Goal: Task Accomplishment & Management: Use online tool/utility

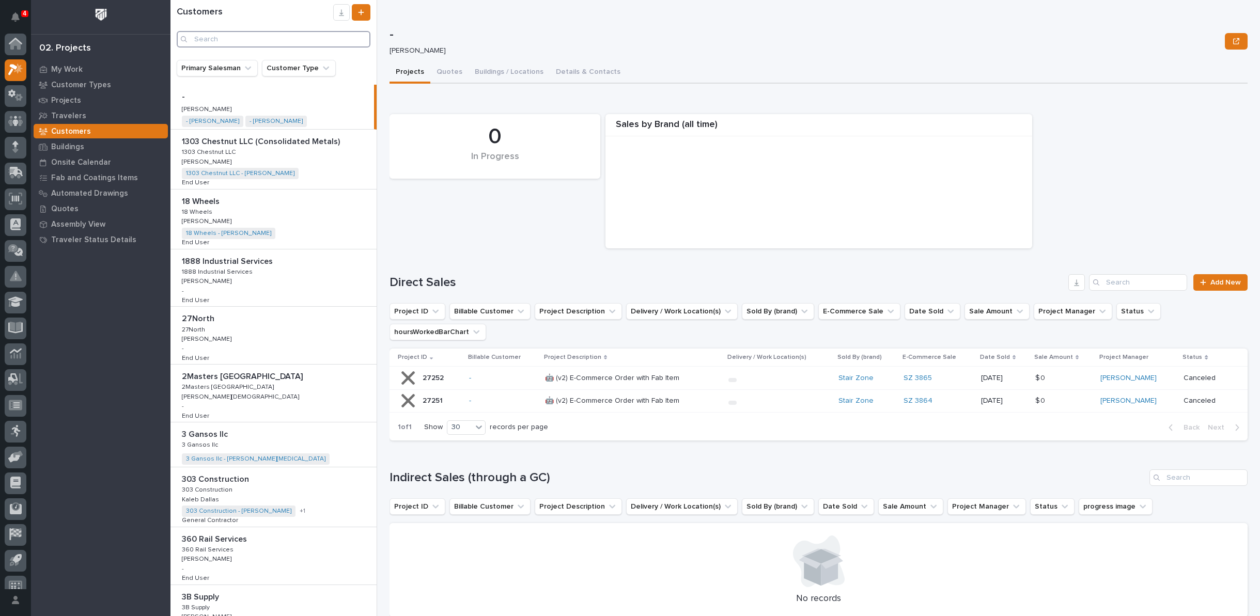
click at [241, 37] on input "Search" at bounding box center [274, 39] width 194 height 17
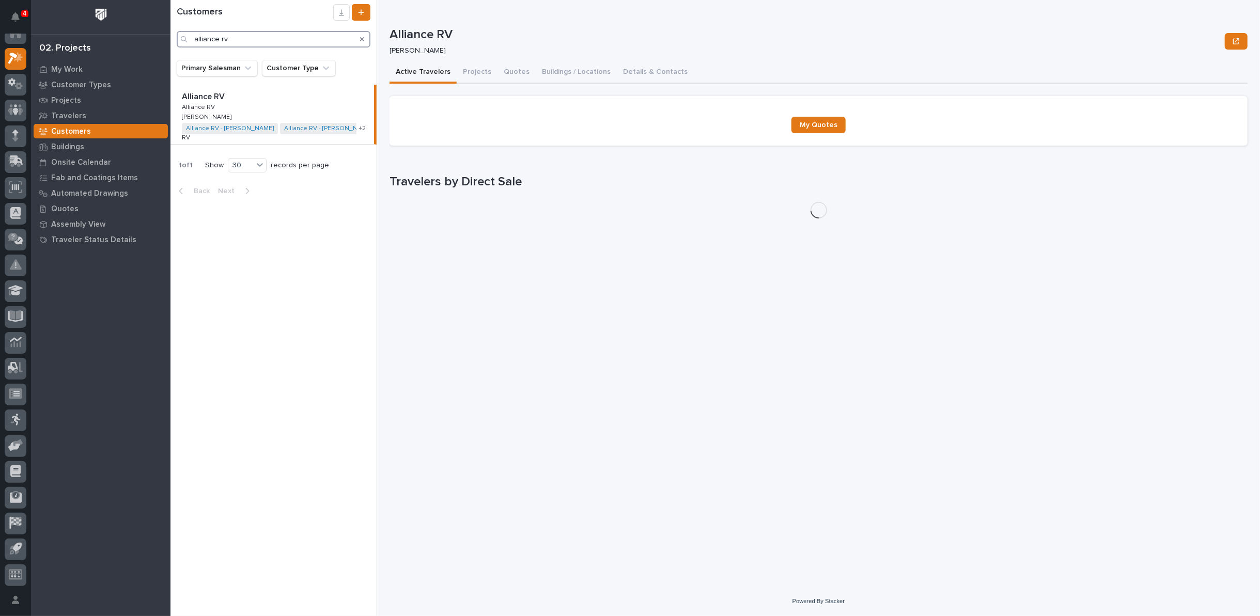
type input "alliance rv"
click at [586, 74] on button "Buildings / Locations" at bounding box center [576, 73] width 81 height 22
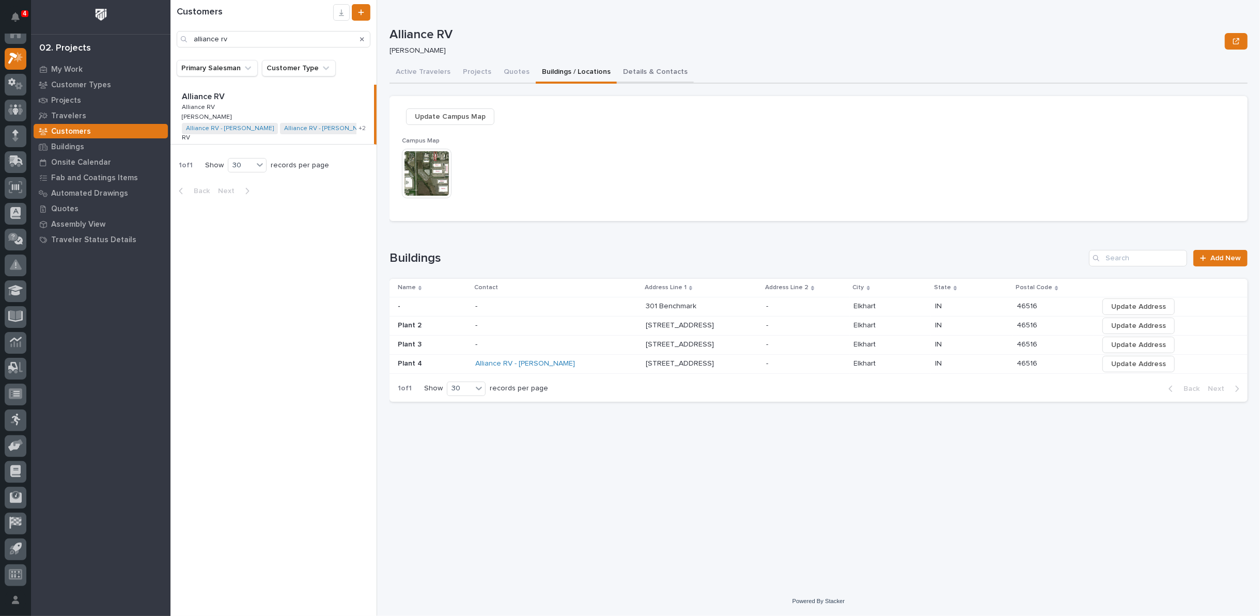
click at [635, 72] on button "Details & Contacts" at bounding box center [655, 73] width 77 height 22
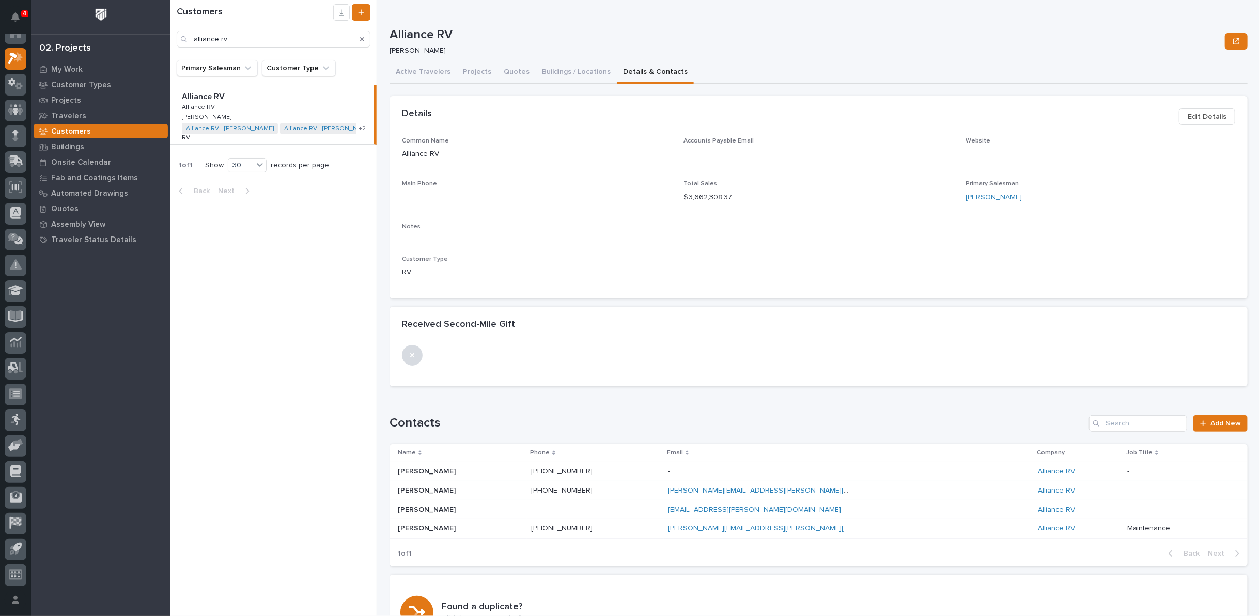
click at [427, 529] on p "Steve Vanfleeren" at bounding box center [428, 527] width 60 height 11
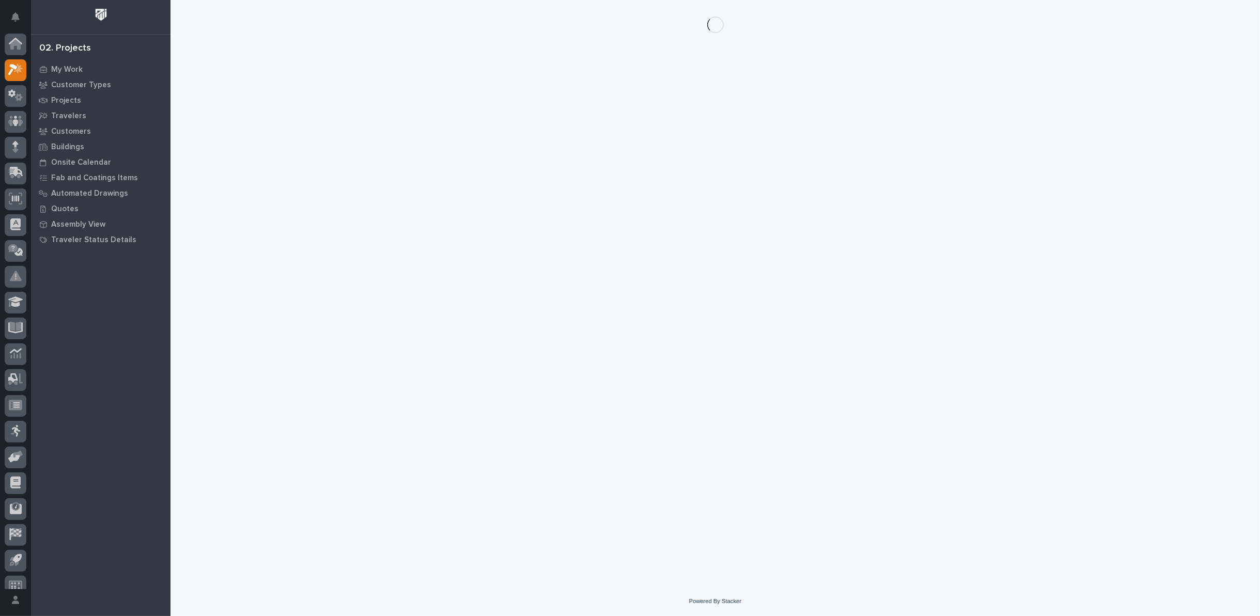
scroll to position [11, 0]
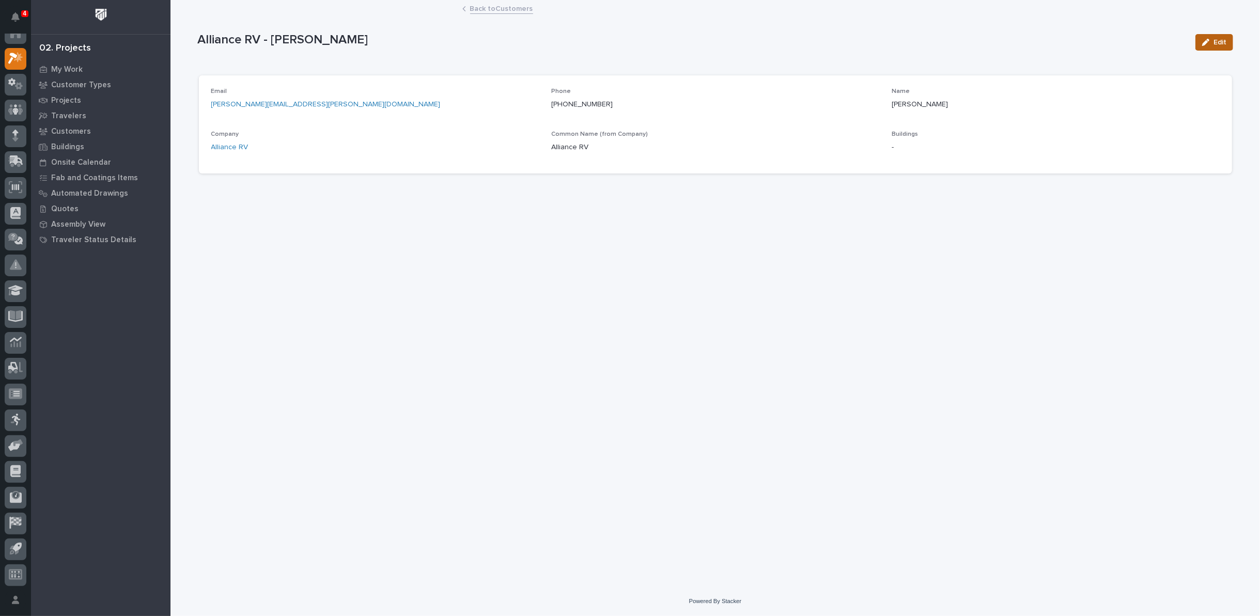
click at [1208, 42] on icon "button" at bounding box center [1205, 42] width 7 height 7
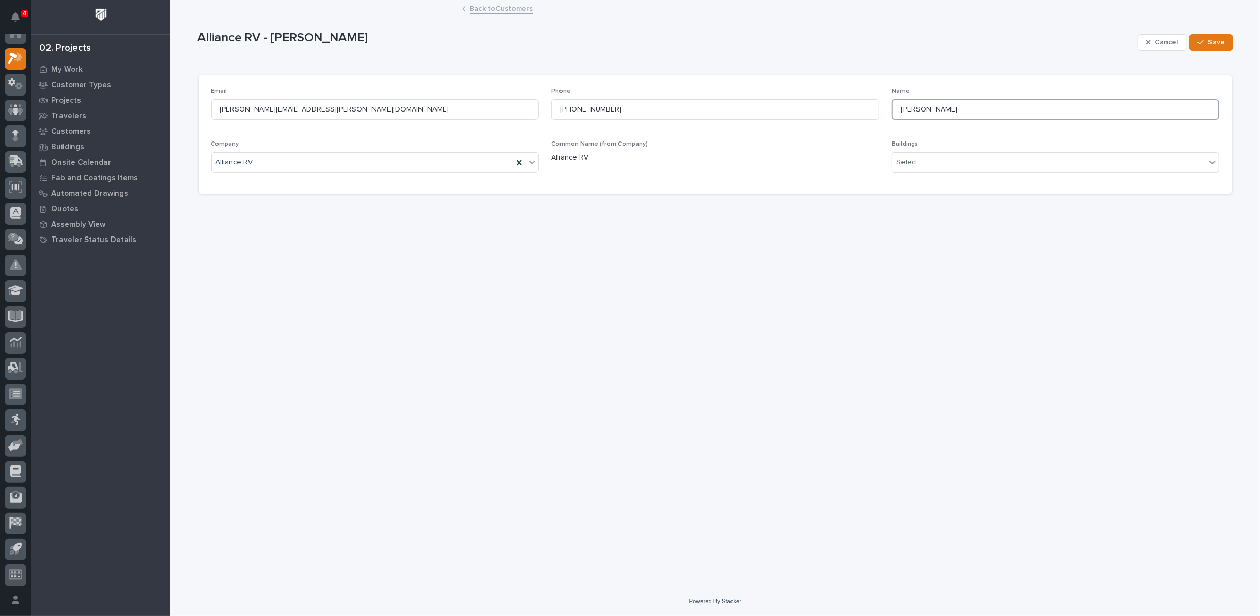
click at [932, 109] on input "Steve Vanfleeren" at bounding box center [1055, 109] width 328 height 21
type input "Steve Van Fleeren"
click at [1217, 43] on span "Save" at bounding box center [1216, 42] width 17 height 9
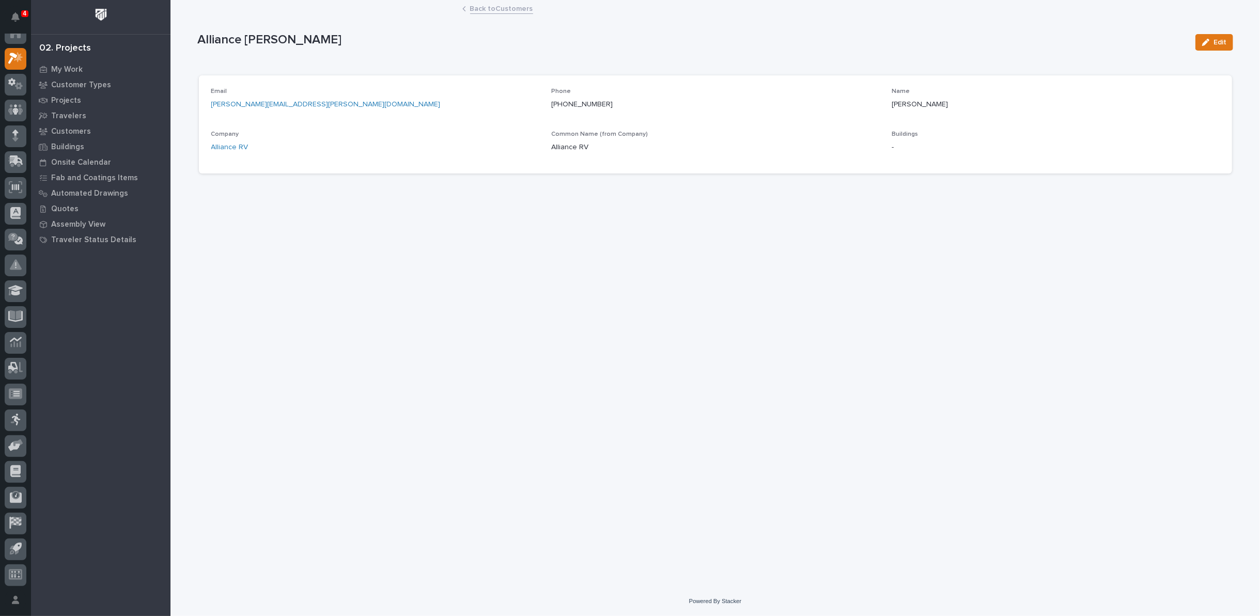
click at [479, 7] on link "Back to Customers" at bounding box center [501, 8] width 63 height 12
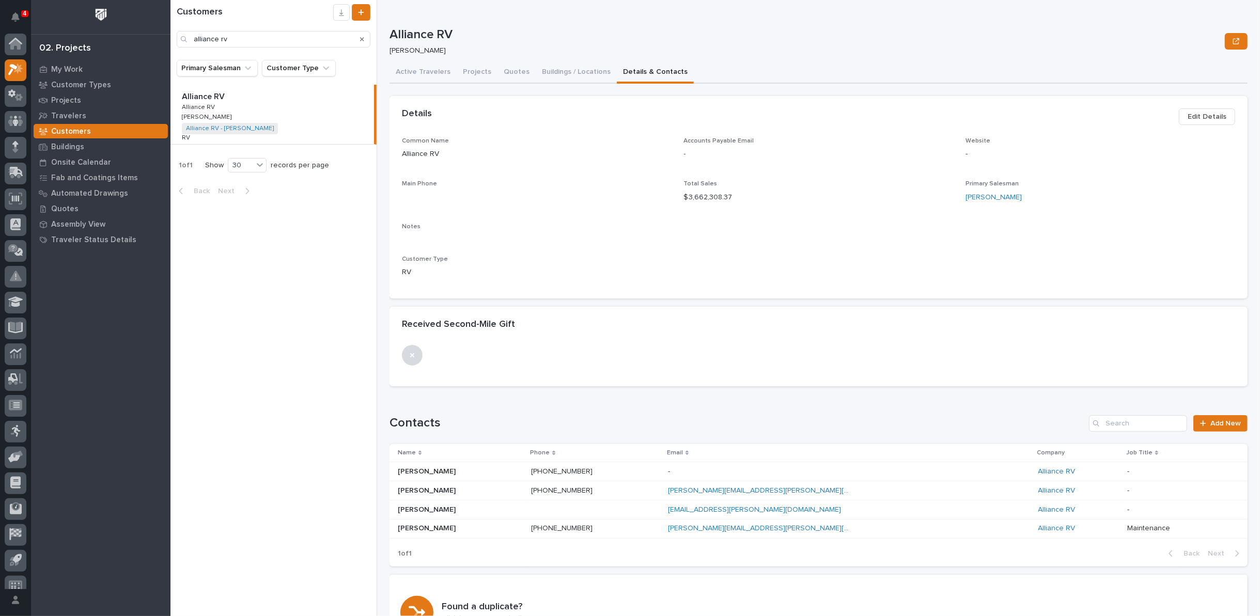
scroll to position [11, 0]
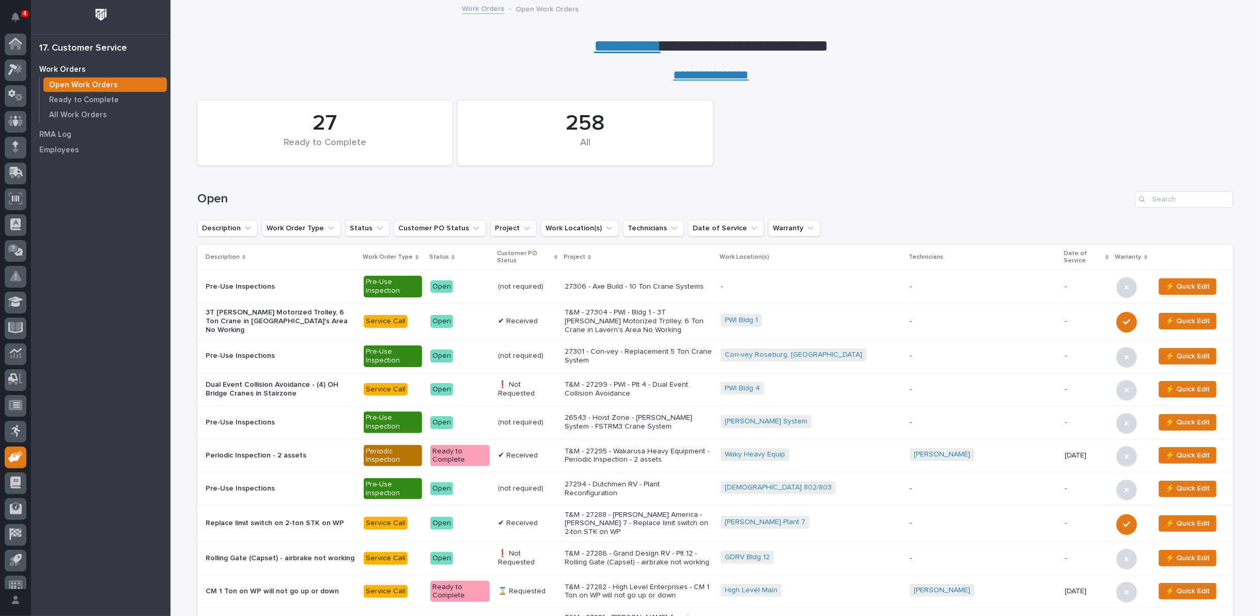
scroll to position [11, 0]
click at [99, 114] on p "All Work Orders" at bounding box center [78, 115] width 58 height 9
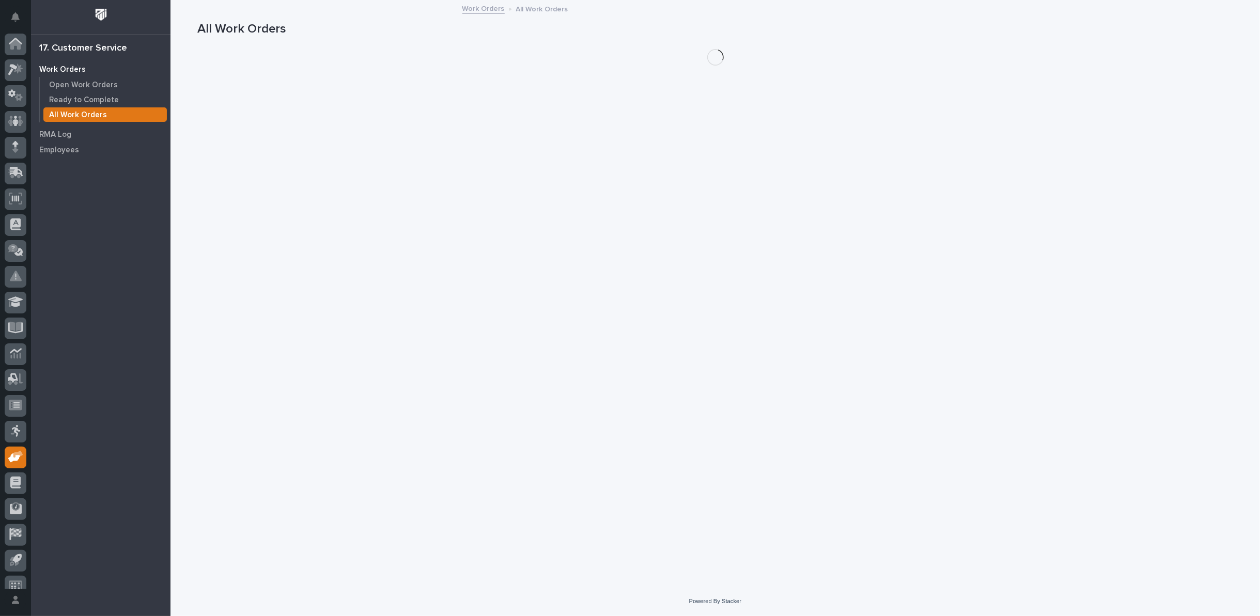
scroll to position [11, 0]
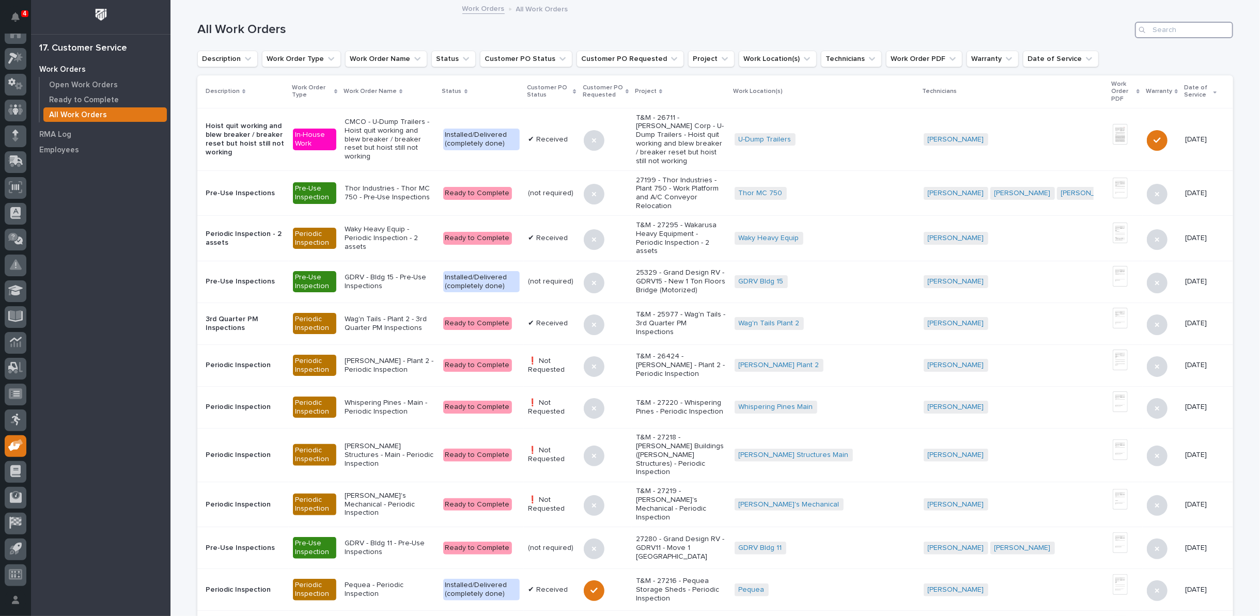
click at [1156, 30] on input "Search" at bounding box center [1184, 30] width 98 height 17
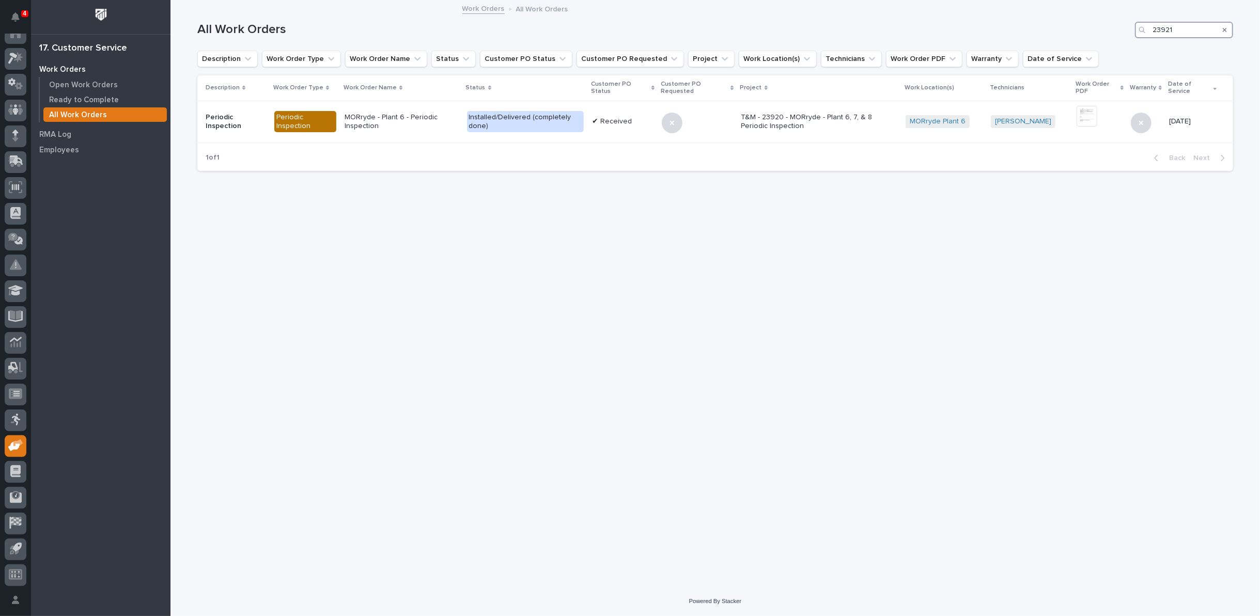
type input "23921"
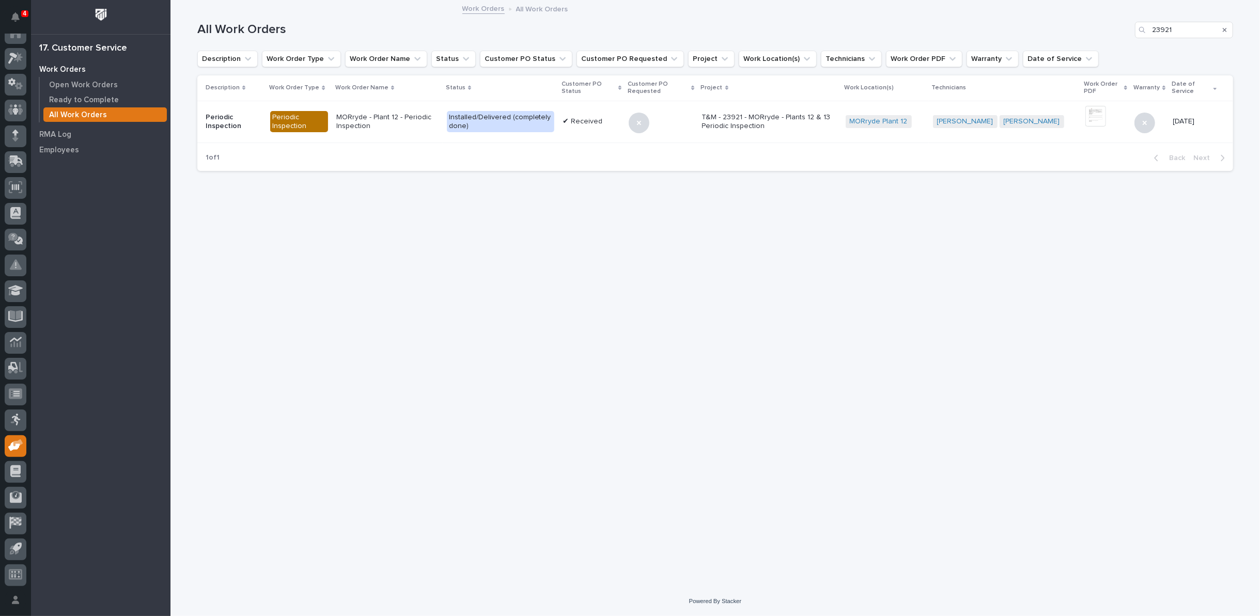
click at [1227, 28] on div "Search" at bounding box center [1224, 30] width 17 height 17
click at [1225, 27] on icon "Search" at bounding box center [1225, 30] width 4 height 6
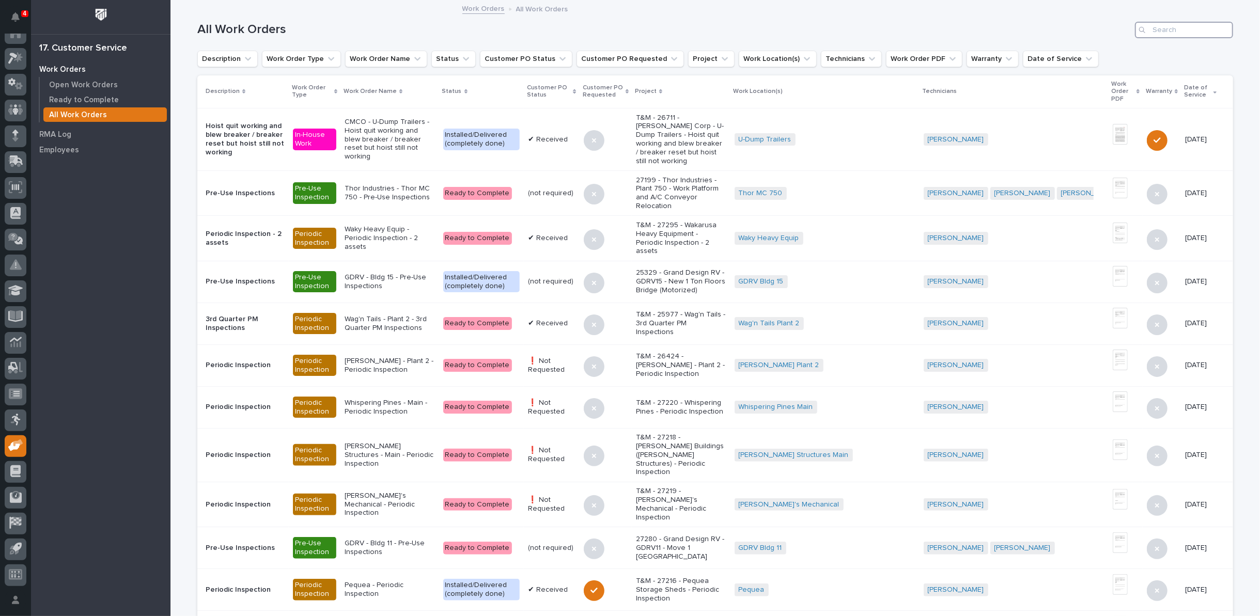
click at [1184, 33] on input "Search" at bounding box center [1184, 30] width 98 height 17
type input "25178"
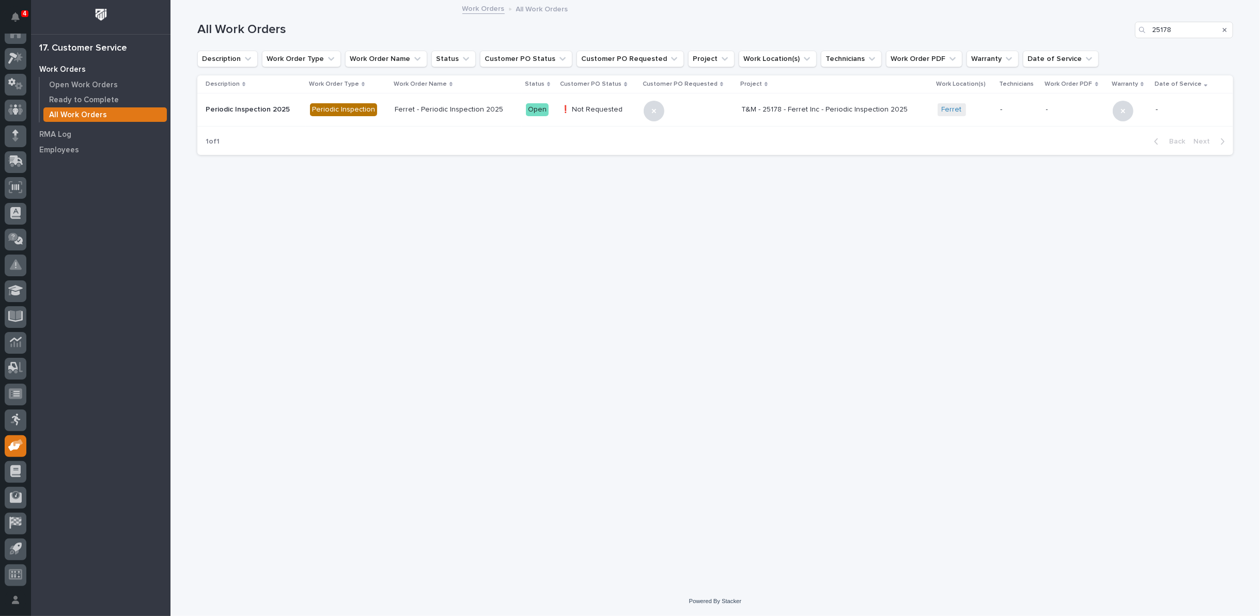
click at [421, 111] on p "Ferret - Periodic Inspection 2025" at bounding box center [456, 109] width 123 height 9
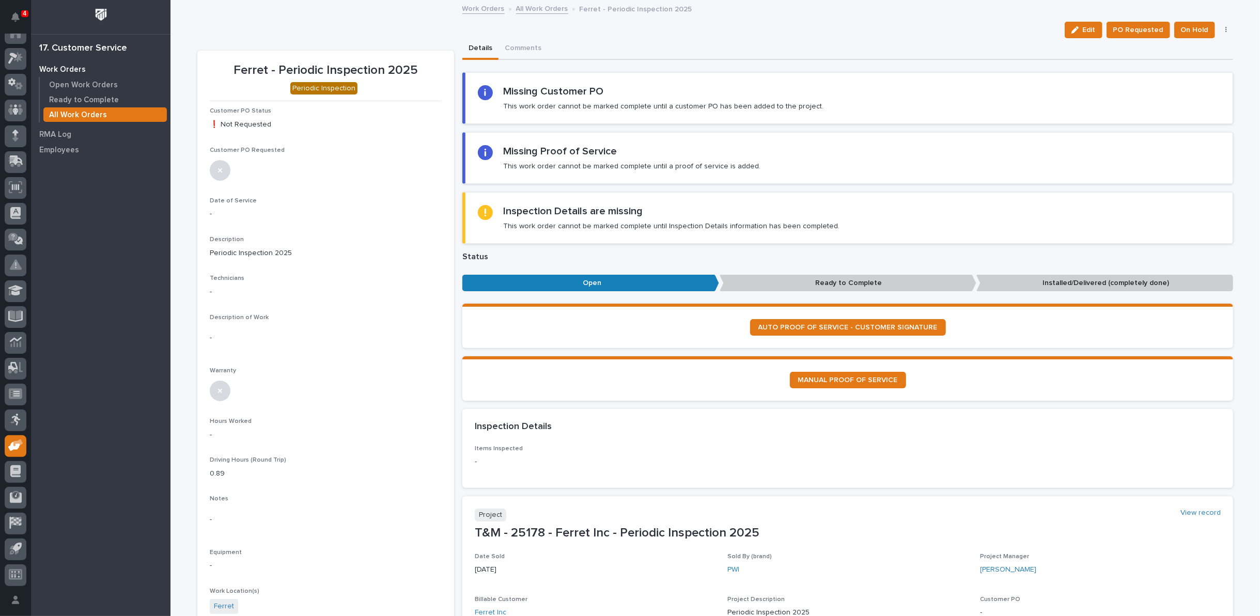
scroll to position [229, 0]
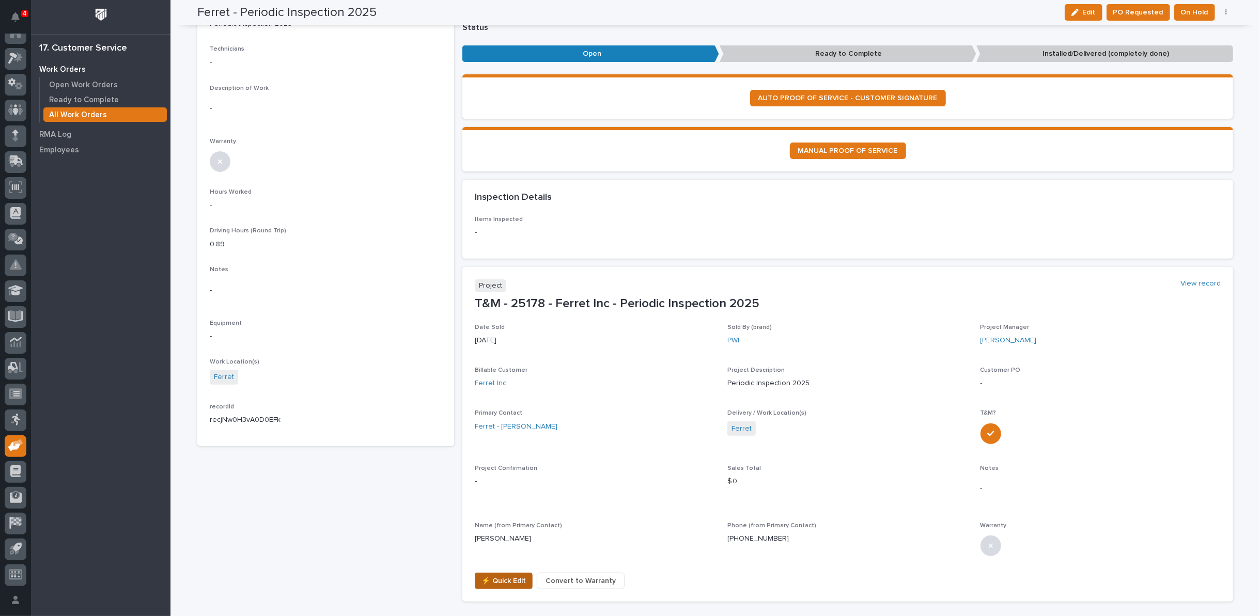
click at [507, 578] on span "⚡ Quick Edit" at bounding box center [503, 581] width 44 height 12
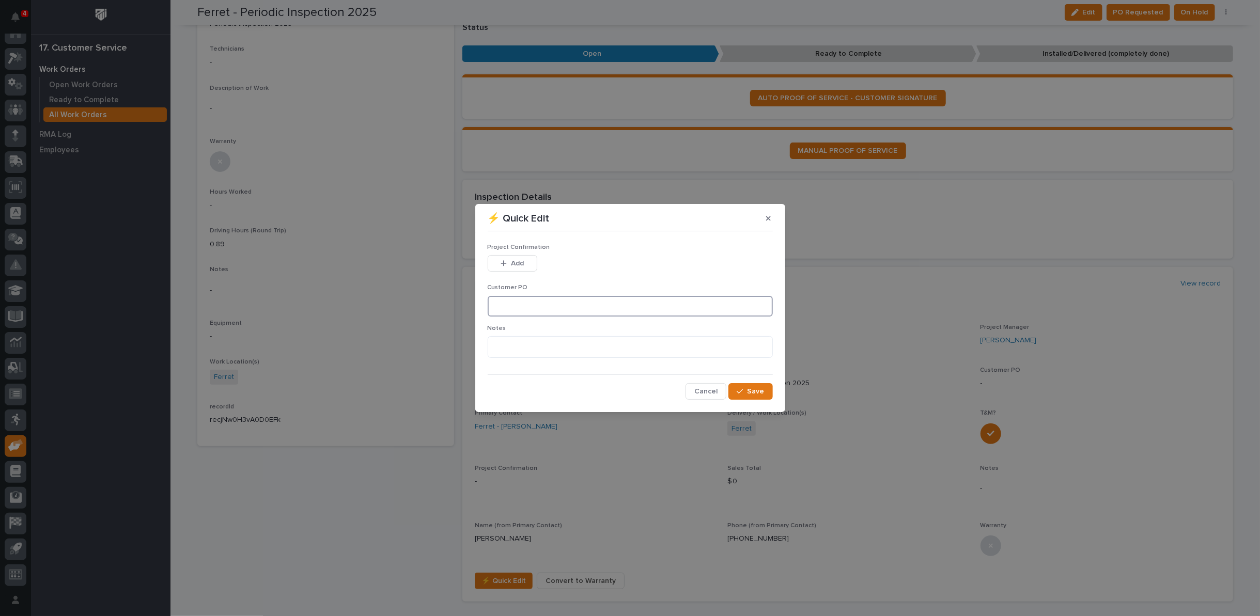
click at [512, 305] on input at bounding box center [630, 306] width 285 height 21
type input "No PO Required"
click at [756, 394] on span "Save" at bounding box center [755, 391] width 17 height 9
